Goal: Task Accomplishment & Management: Use online tool/utility

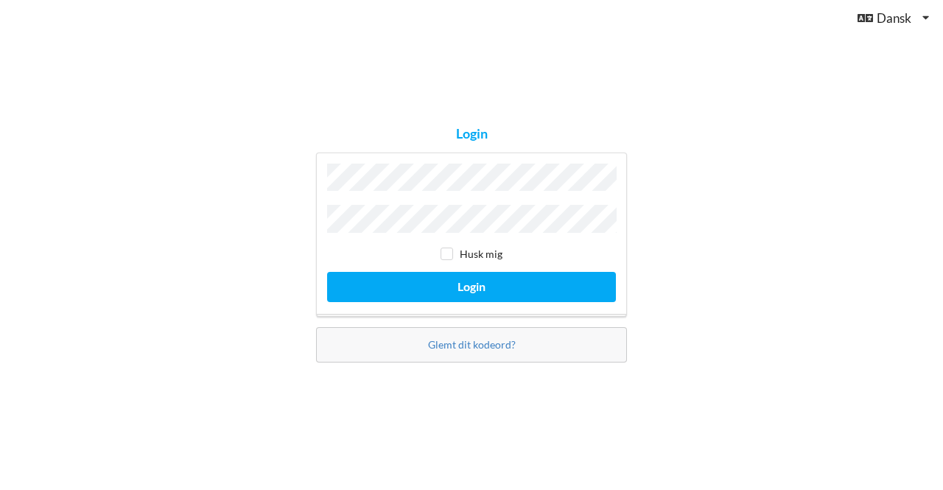
click at [327, 272] on button "Login" at bounding box center [471, 287] width 289 height 30
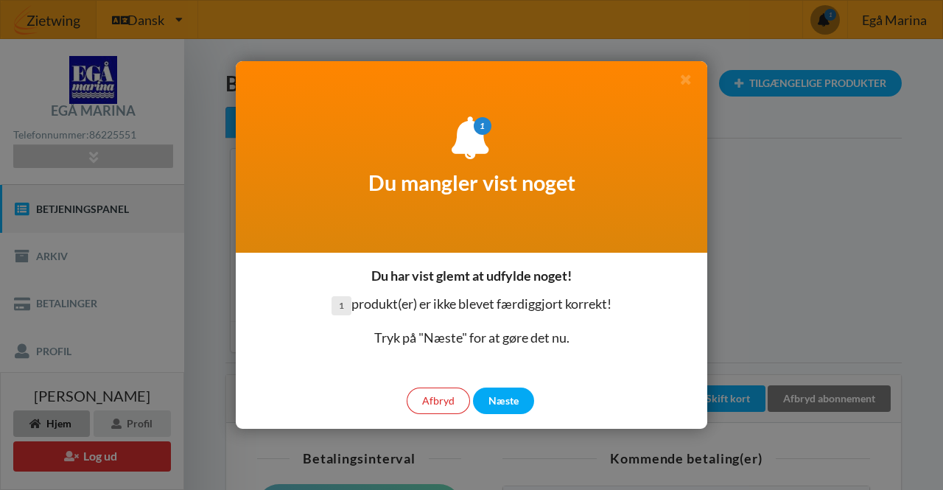
click at [511, 398] on div "Næste" at bounding box center [503, 400] width 61 height 27
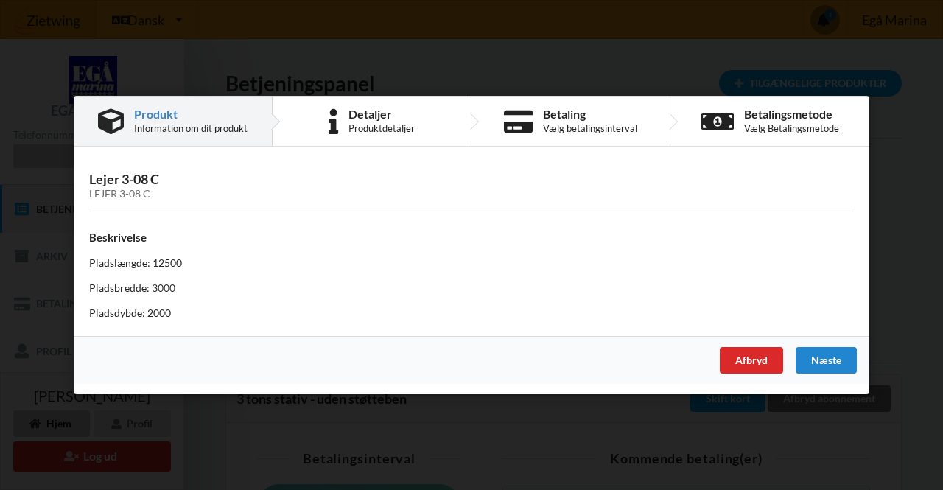
click at [837, 352] on div "Næste" at bounding box center [825, 360] width 61 height 27
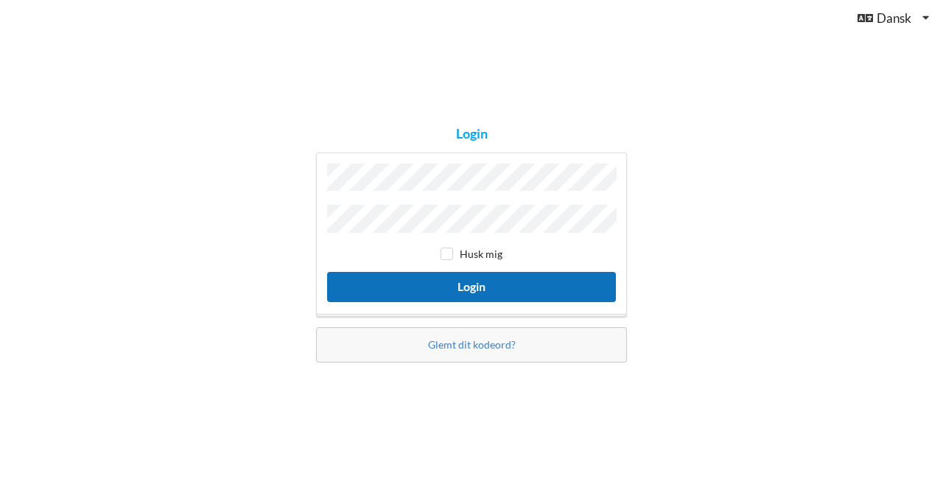
click at [505, 282] on button "Login" at bounding box center [471, 287] width 289 height 30
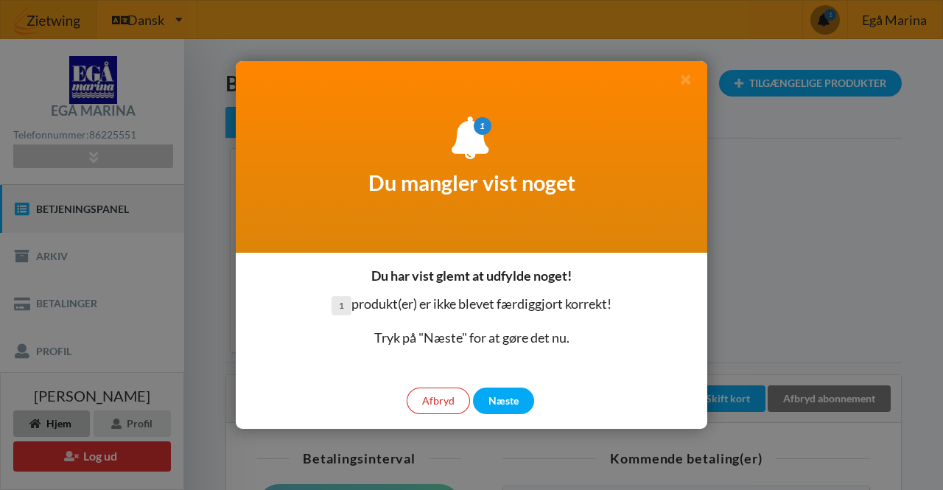
click at [500, 404] on div "Næste" at bounding box center [503, 400] width 61 height 27
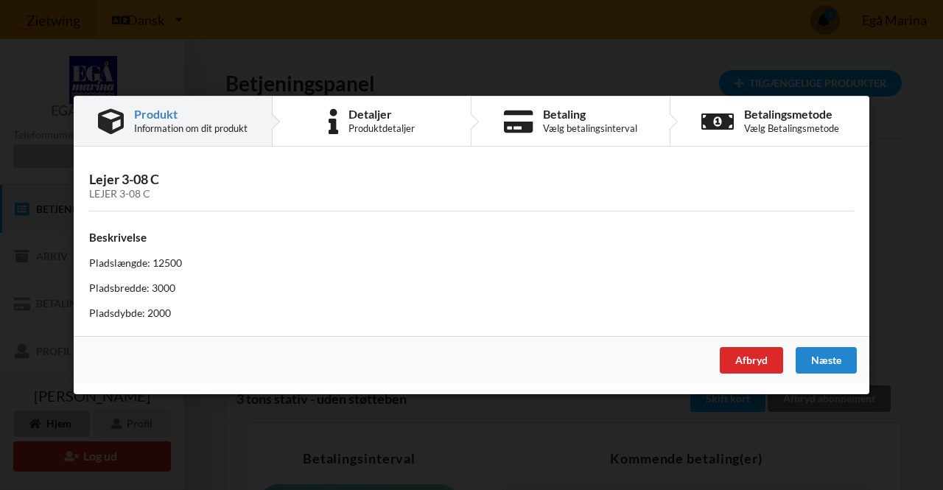
click at [840, 360] on div "Næste" at bounding box center [825, 360] width 61 height 27
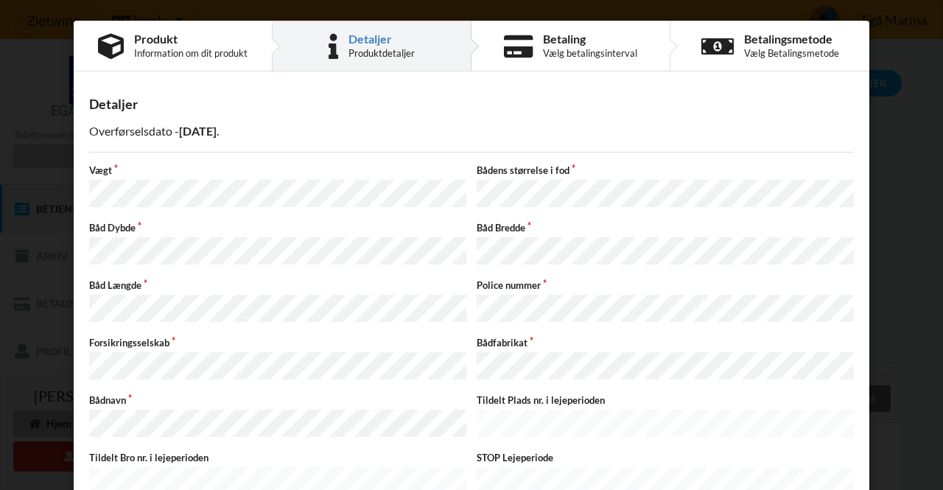
click at [625, 44] on div "Betaling" at bounding box center [590, 39] width 94 height 12
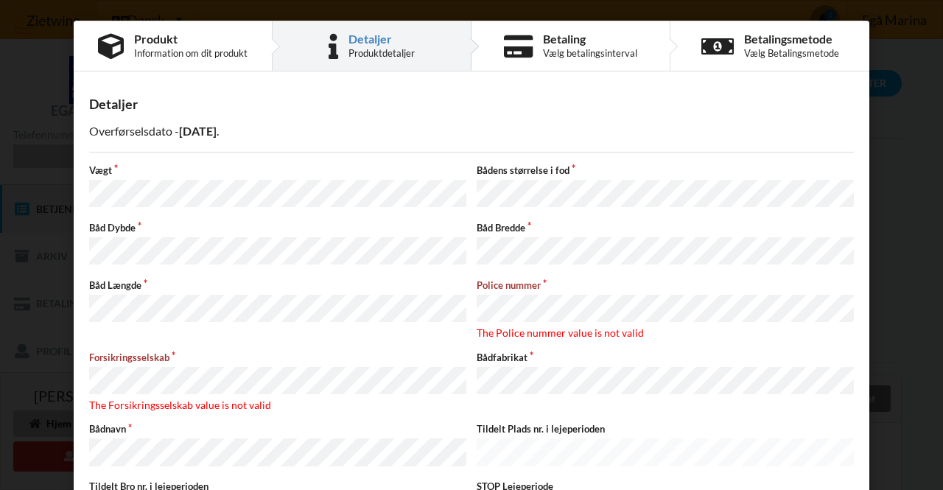
scroll to position [180, 0]
